Goal: Transaction & Acquisition: Purchase product/service

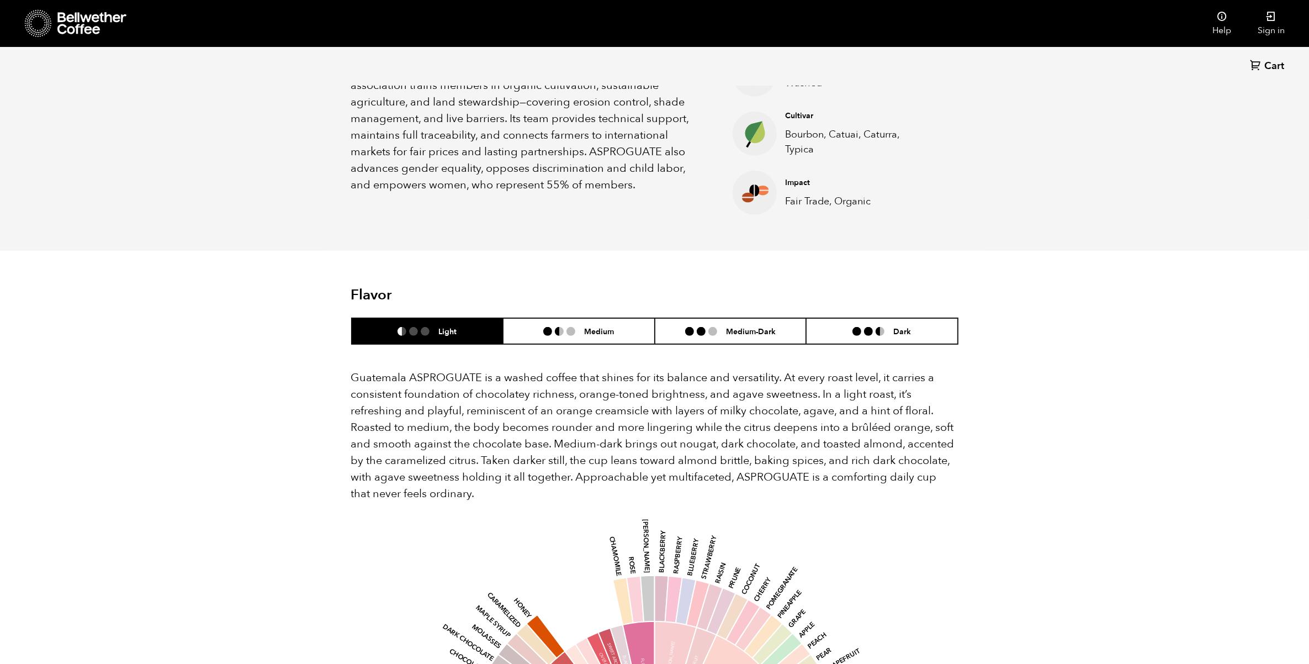
scroll to position [552, 0]
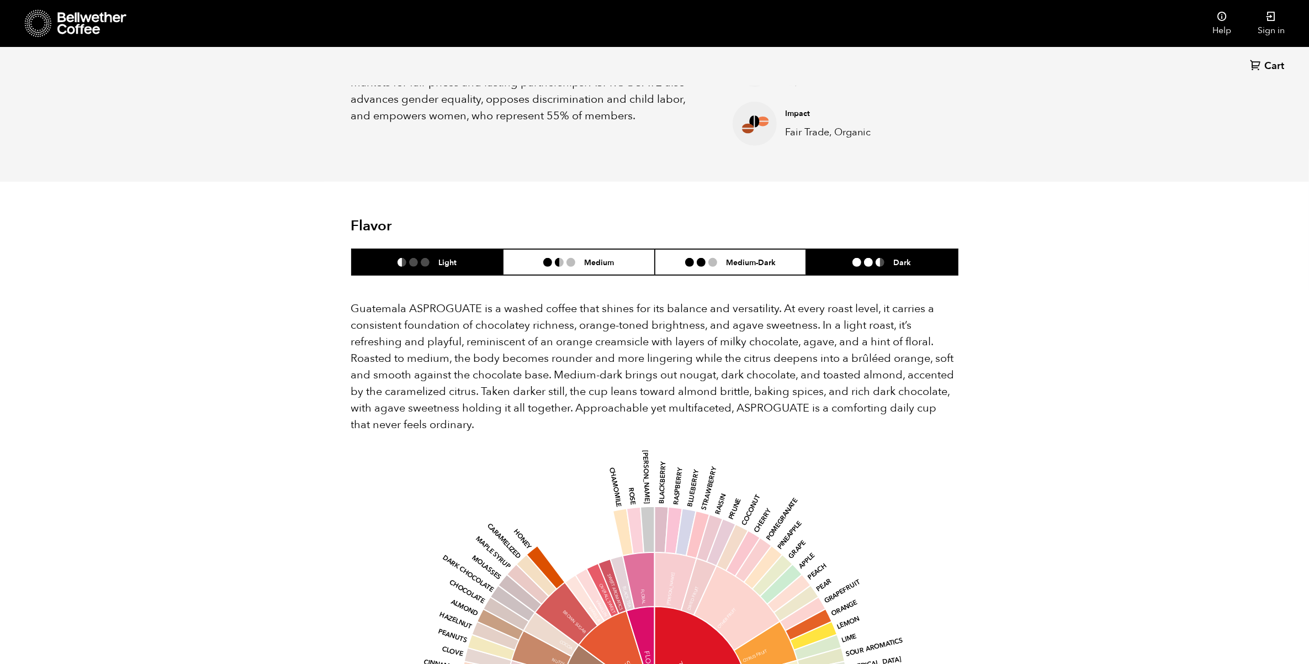
click at [884, 272] on li "Dark" at bounding box center [882, 262] width 152 height 26
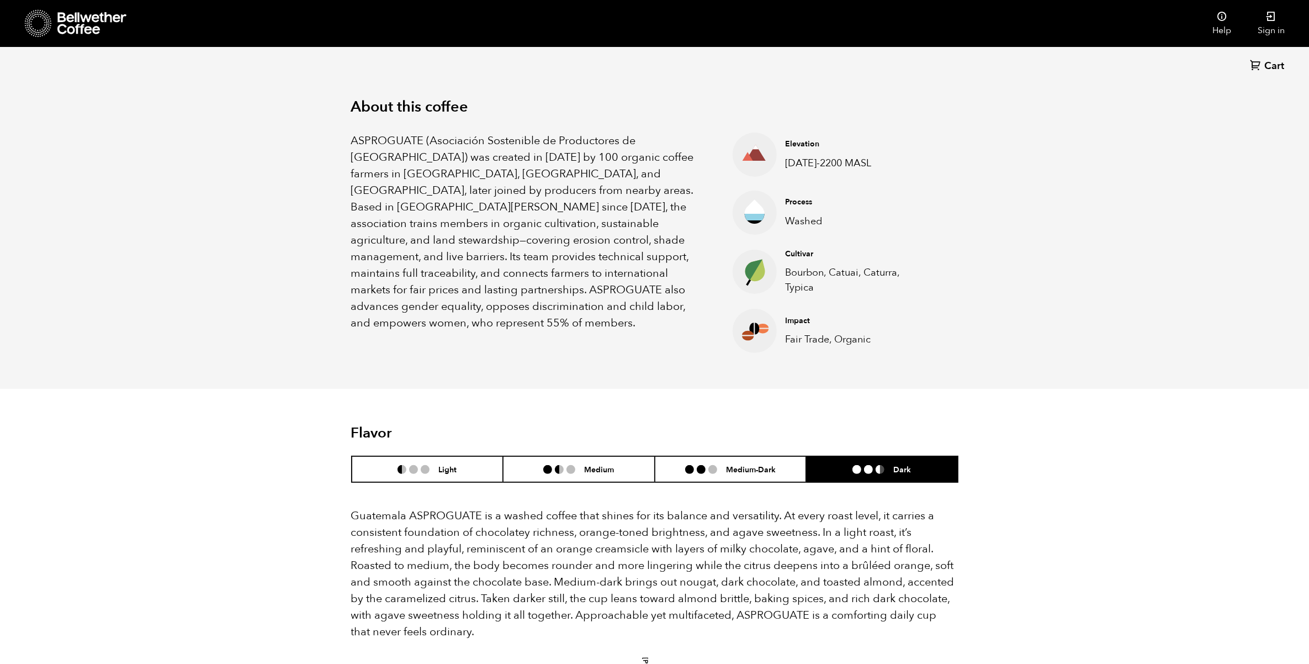
scroll to position [0, 0]
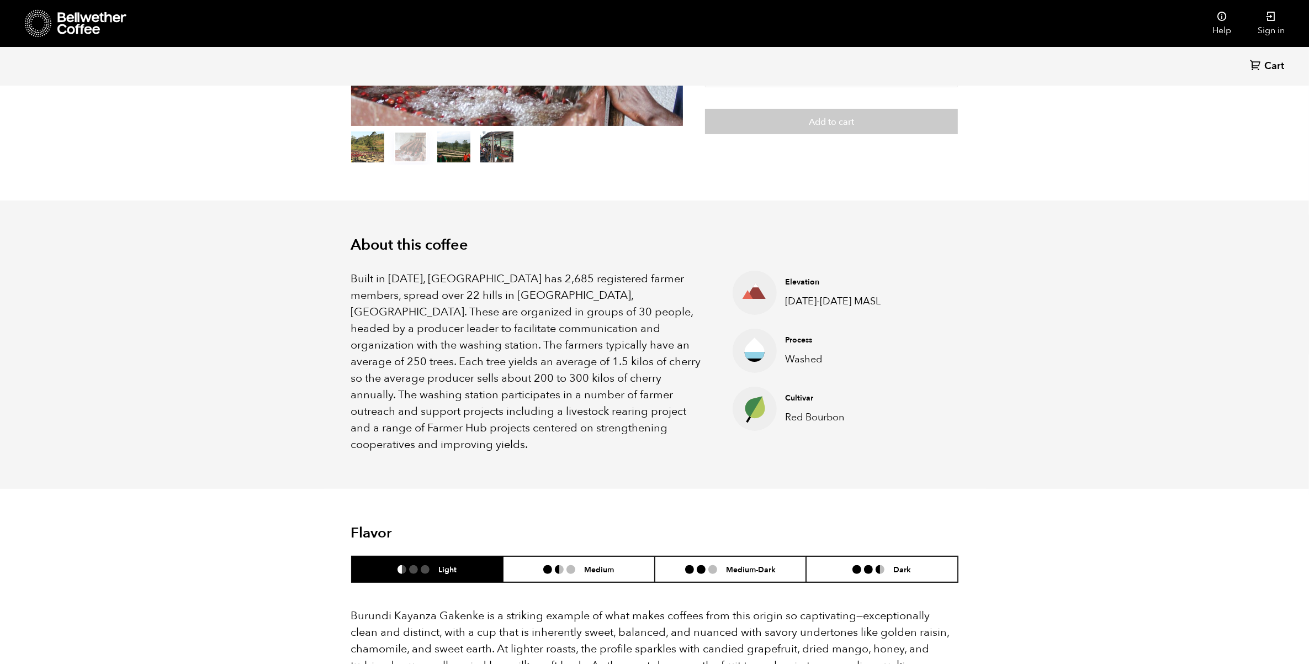
scroll to position [552, 0]
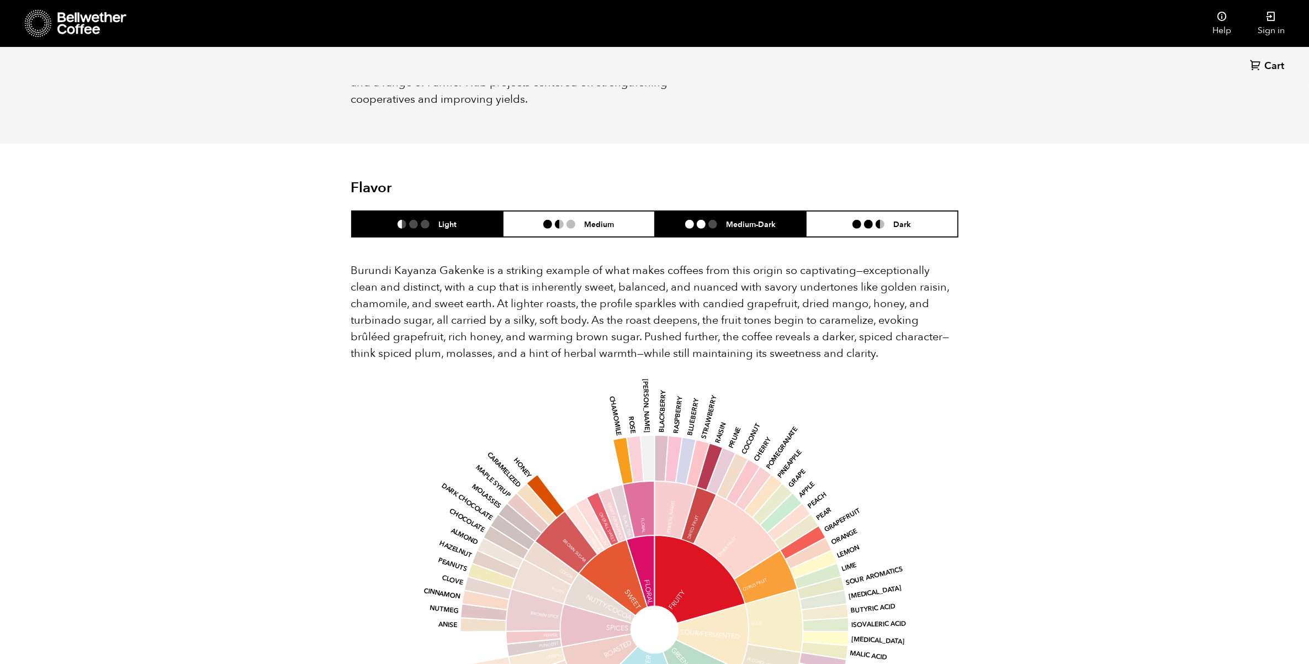
click at [712, 220] on li at bounding box center [713, 224] width 9 height 9
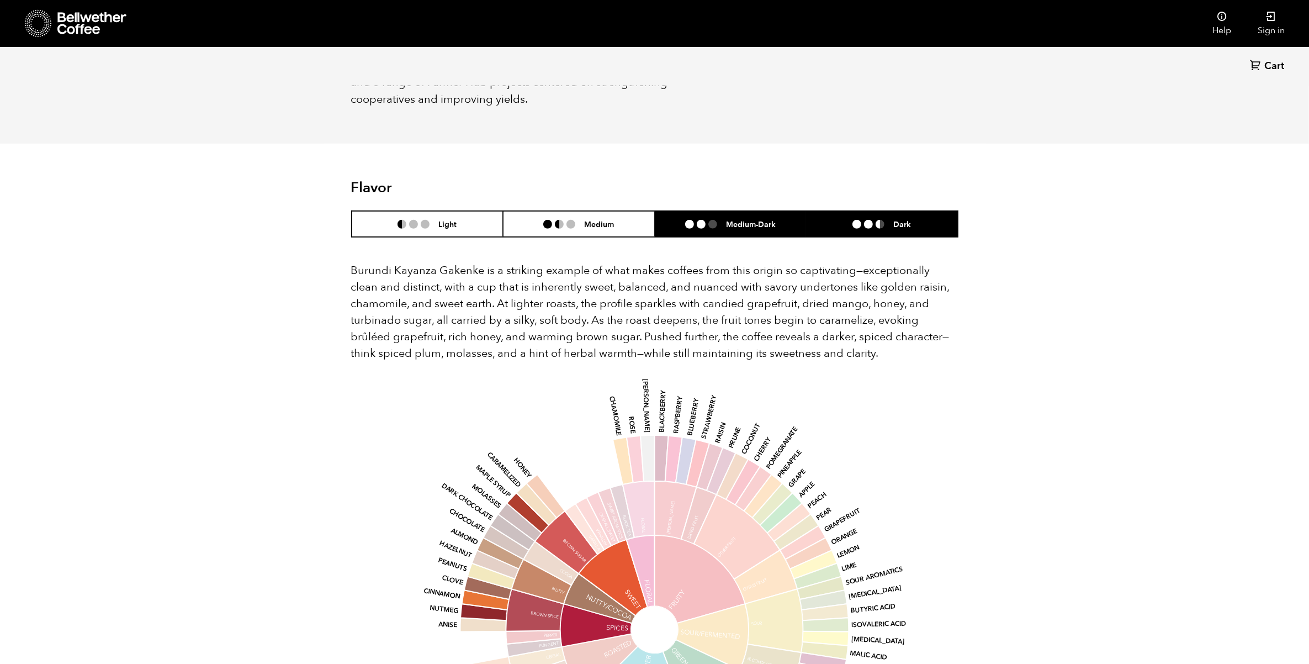
click at [844, 214] on li "Dark" at bounding box center [882, 224] width 152 height 26
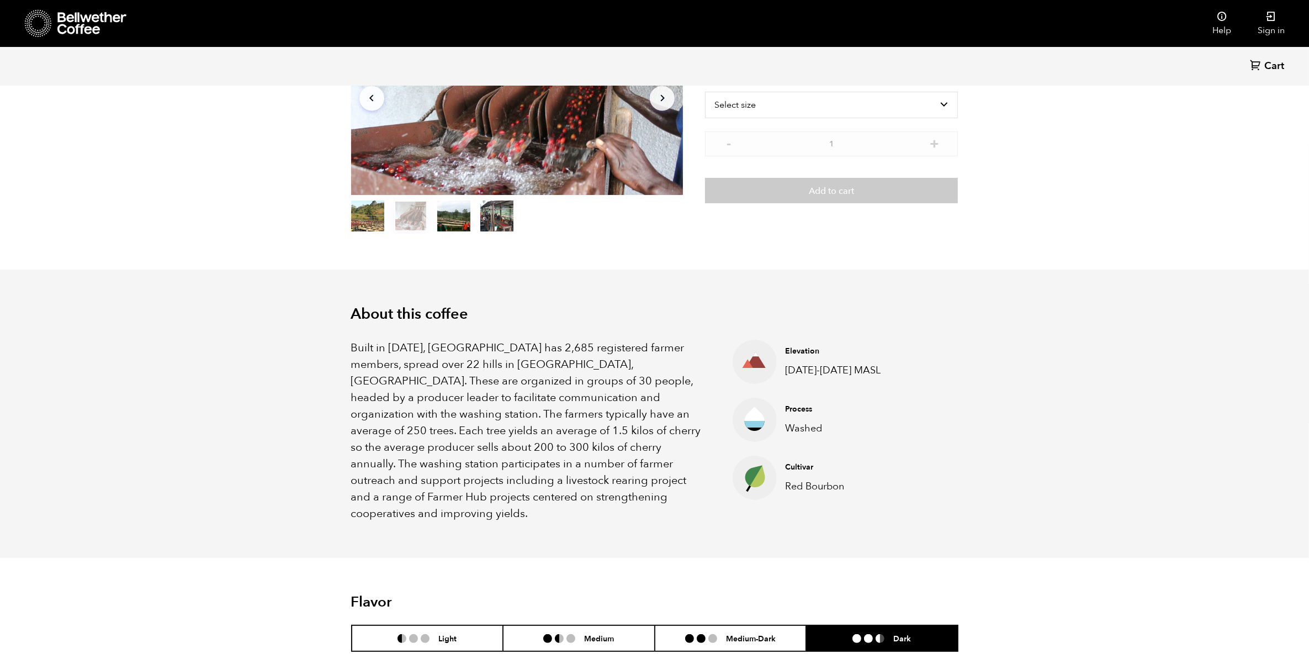
scroll to position [0, 0]
